Goal: Task Accomplishment & Management: Use online tool/utility

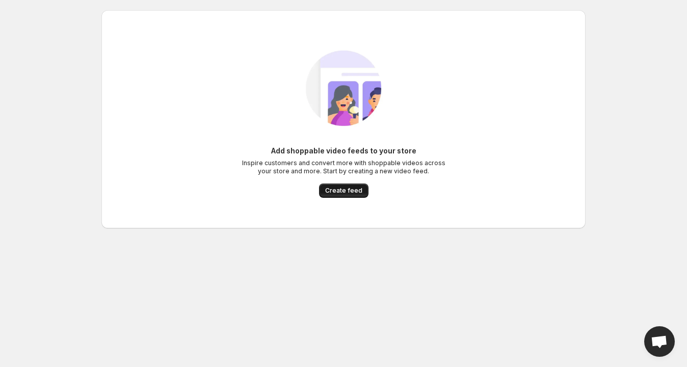
click at [347, 190] on span "Create feed" at bounding box center [343, 191] width 37 height 8
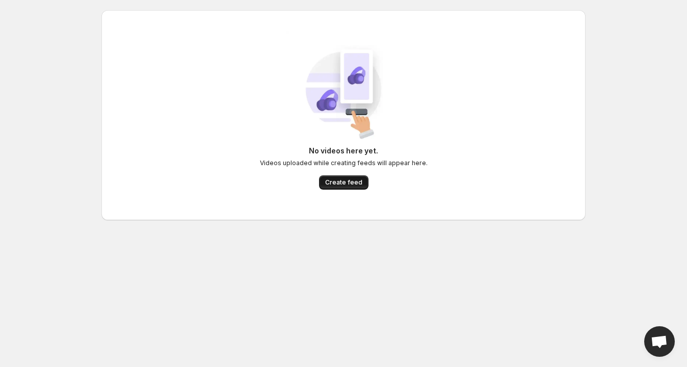
click at [355, 183] on span "Create feed" at bounding box center [343, 182] width 37 height 8
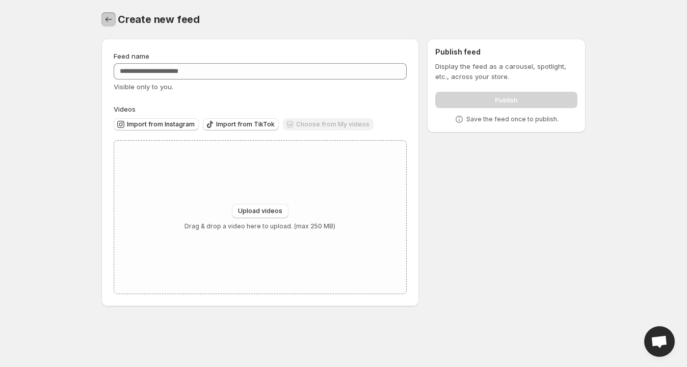
click at [107, 16] on icon "Settings" at bounding box center [108, 19] width 10 height 10
